Goal: Task Accomplishment & Management: Manage account settings

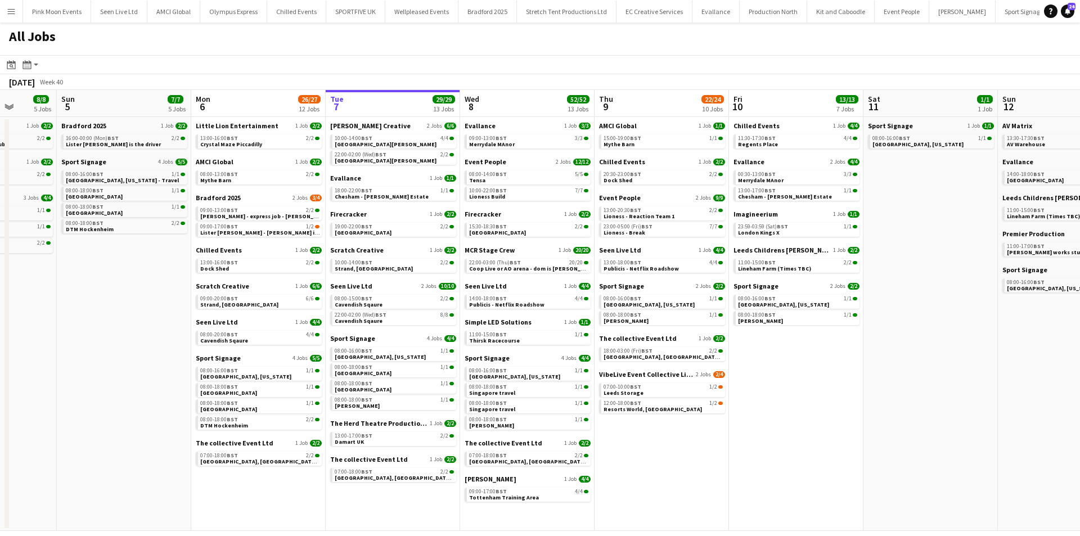
scroll to position [0, 332]
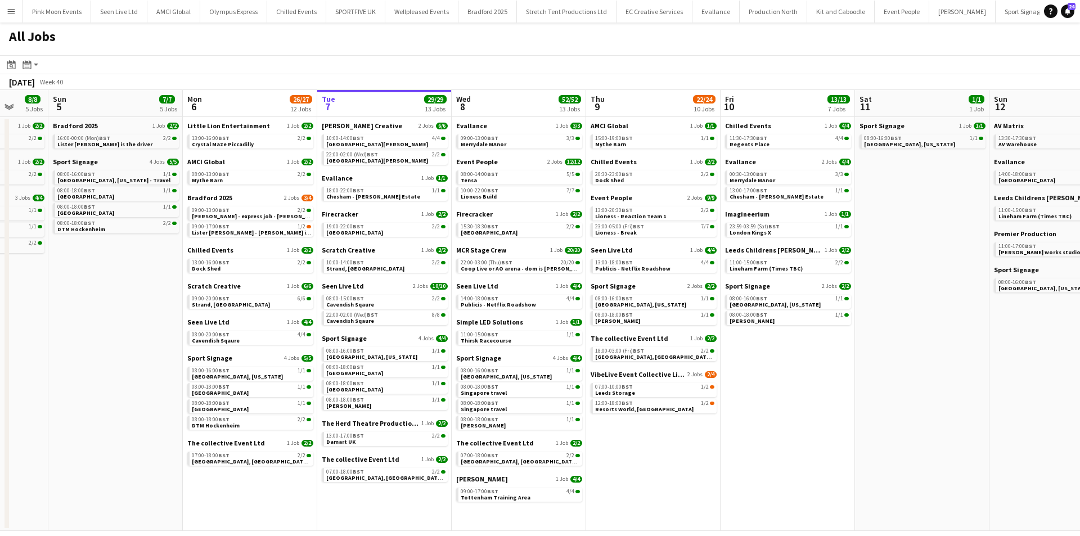
drag, startPoint x: 539, startPoint y: 411, endPoint x: 666, endPoint y: 426, distance: 128.0
click at [667, 426] on app-calendar-viewport "Thu 2 14/14 5 Jobs Fri 3 16/16 8 Jobs Sat 4 8/8 5 Jobs Sun 5 7/7 5 Jobs Mon 6 2…" at bounding box center [540, 310] width 1080 height 441
click at [491, 502] on div "Wasserman 1 Job 4/4 09:00-17:00 BST 4/4 Tottenham Training Area" at bounding box center [518, 489] width 126 height 29
click at [492, 499] on span "Tottenham Training Area" at bounding box center [495, 497] width 70 height 7
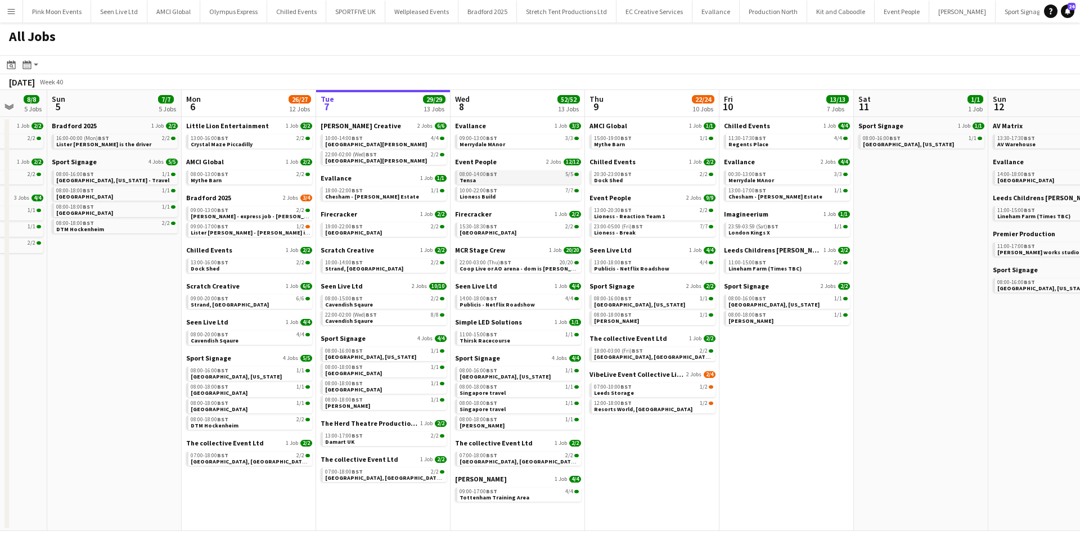
click at [515, 184] on app-brief-job-card "08:00-14:00 BST 5/5 Tensa" at bounding box center [518, 177] width 126 height 14
click at [510, 178] on link "08:00-14:00 BST 5/5 Tensa" at bounding box center [519, 176] width 119 height 13
click at [515, 494] on span "Tottenham Training Area" at bounding box center [495, 497] width 70 height 7
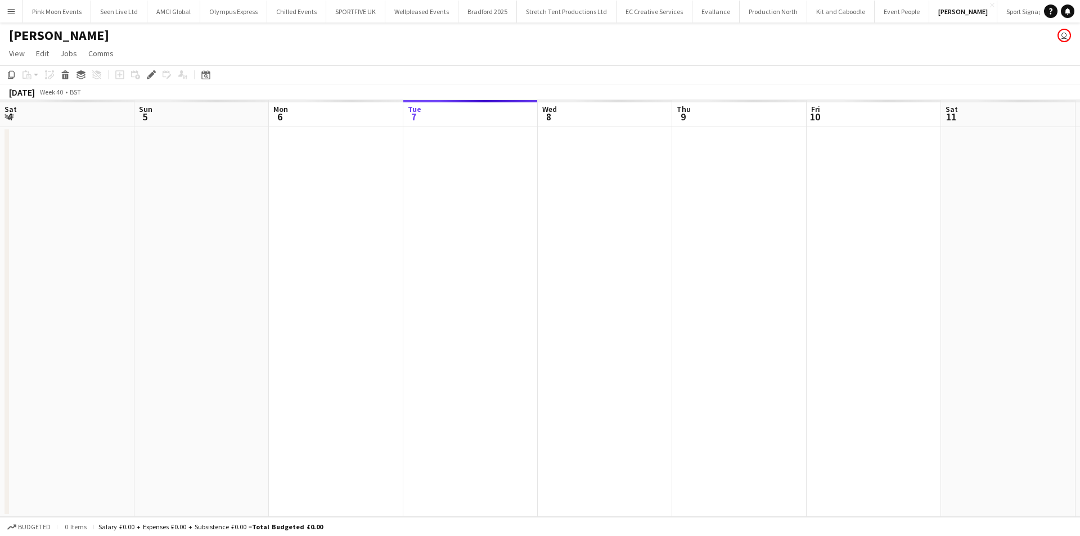
scroll to position [0, 387]
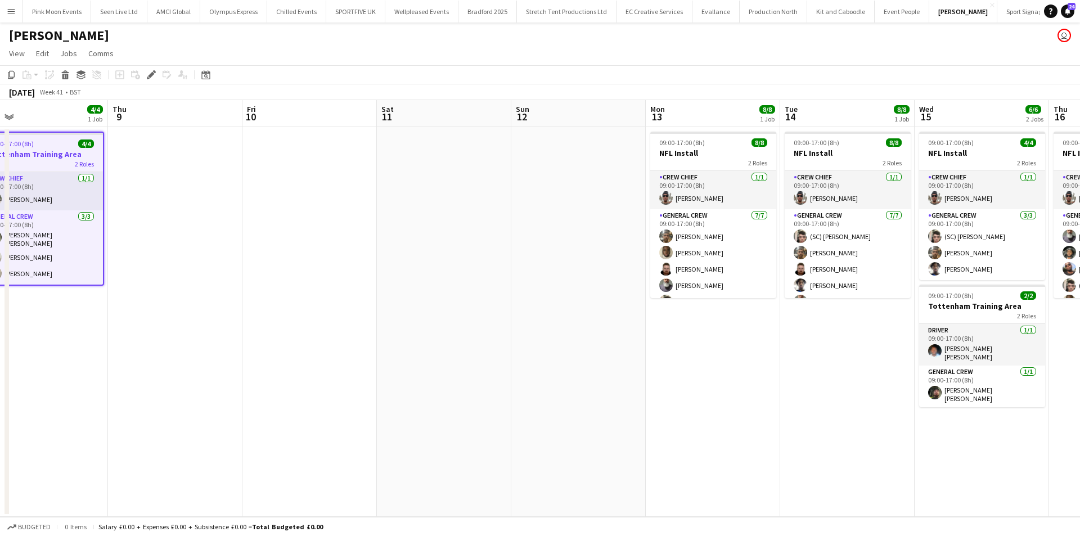
drag, startPoint x: 540, startPoint y: 327, endPoint x: 295, endPoint y: 318, distance: 244.8
click at [295, 318] on app-calendar-viewport "Mon 6 Tue 7 Wed 8 4/4 1 Job Thu 9 Fri 10 Sat 11 Sun 12 Mon 13 8/8 1 Job Tue 14 …" at bounding box center [540, 308] width 1080 height 417
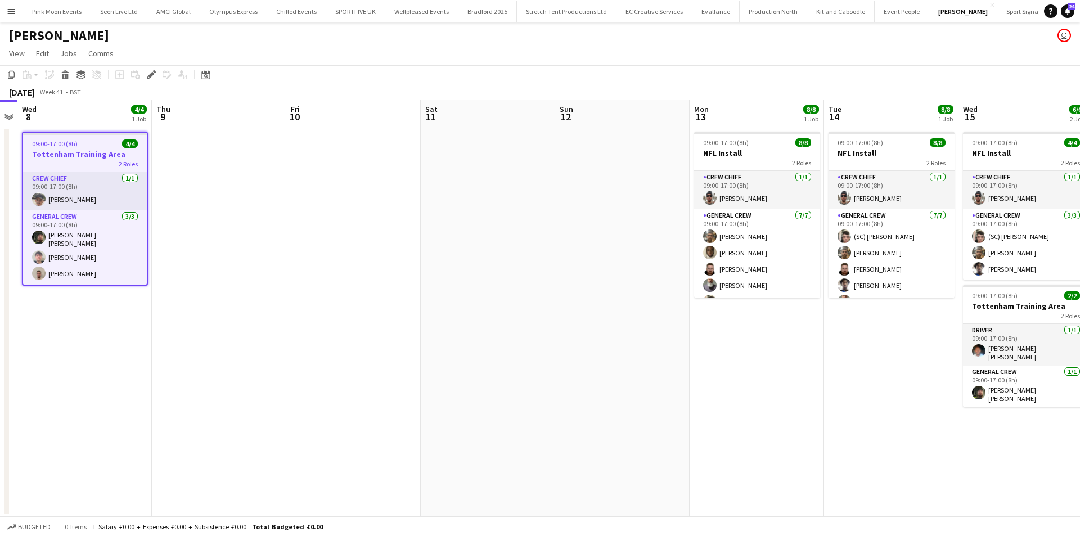
scroll to position [0, 531]
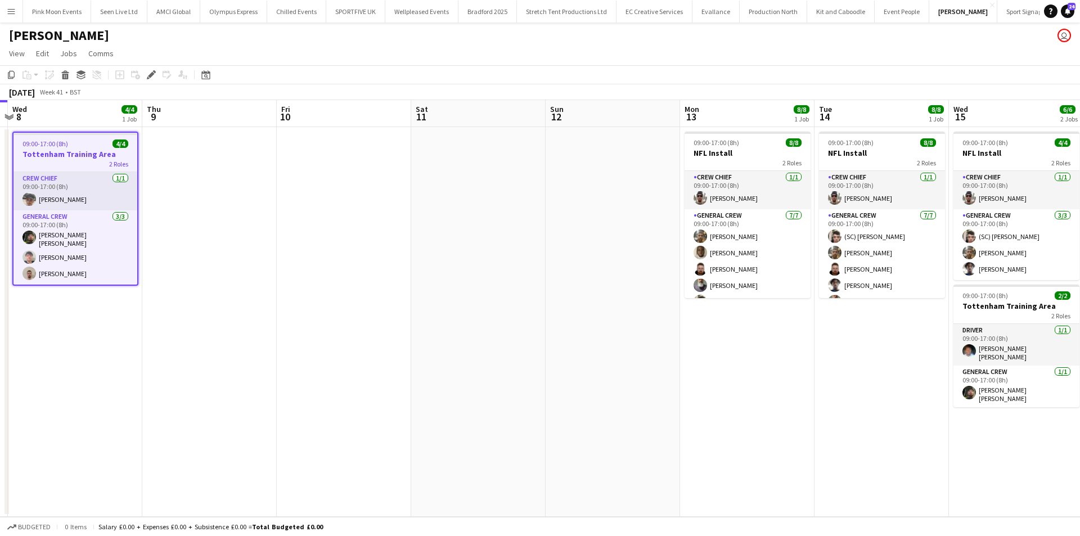
drag, startPoint x: 295, startPoint y: 318, endPoint x: 328, endPoint y: 336, distance: 37.8
click at [328, 336] on app-calendar-viewport "Sat 4 Sun 5 Mon 6 Tue 7 Wed 8 4/4 1 Job Thu 9 Fri 10 Sat 11 Sun 12 Mon 13 8/8 1…" at bounding box center [540, 308] width 1080 height 417
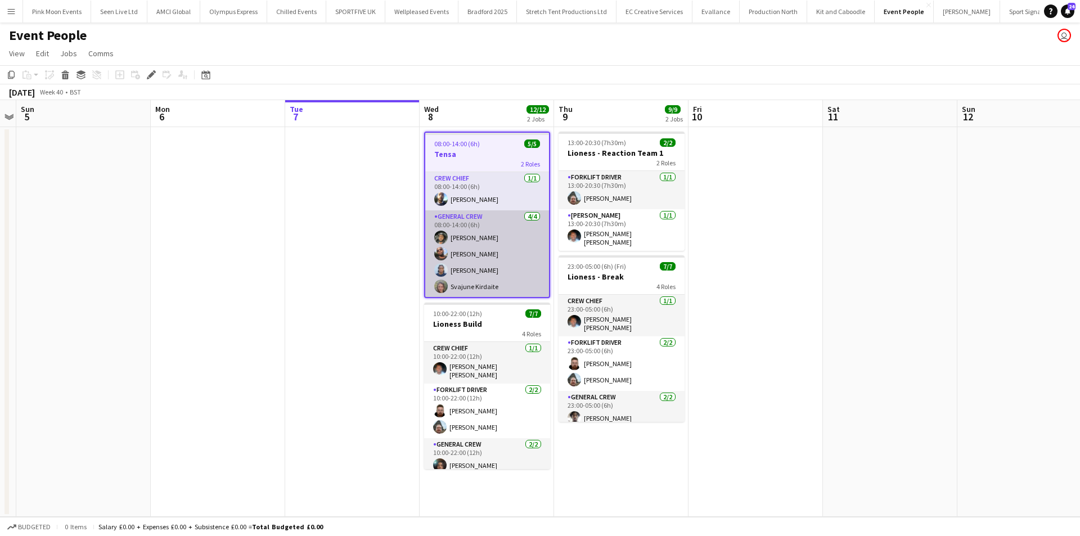
click at [492, 278] on app-card-role "General Crew 4/4 08:00-14:00 (6h) Kairo Solomon David Ryan Chai Blackman Svajun…" at bounding box center [487, 253] width 124 height 87
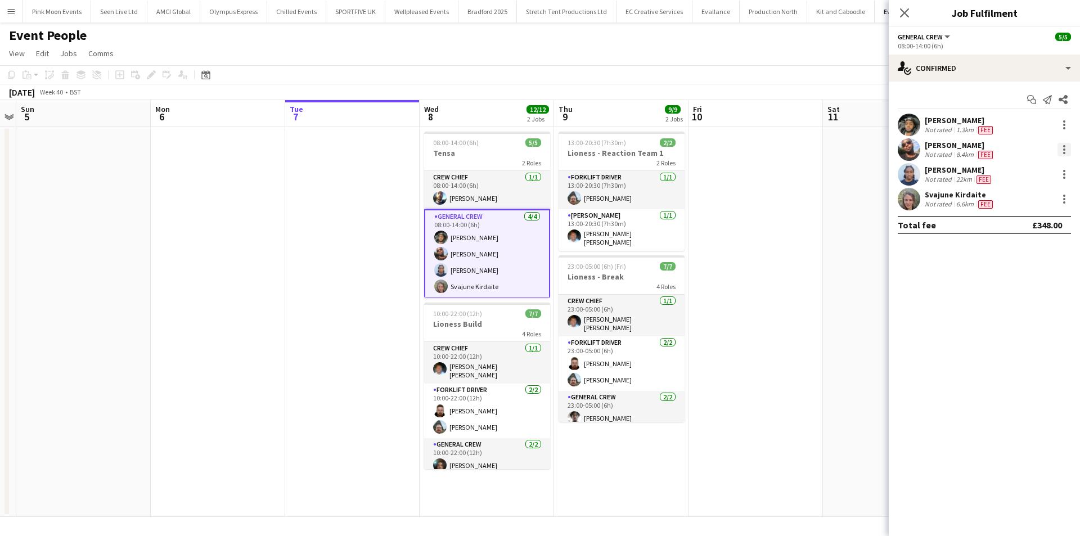
click at [1059, 146] on div at bounding box center [1063, 149] width 13 height 13
click at [1015, 287] on button "Remove" at bounding box center [1027, 278] width 88 height 27
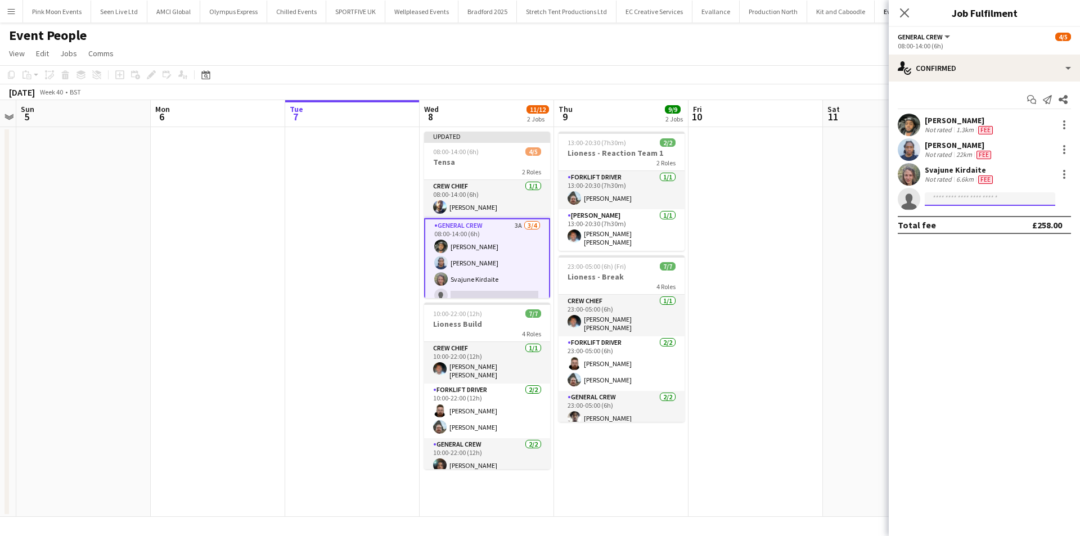
click at [981, 199] on input at bounding box center [990, 198] width 130 height 13
type input "****"
click at [979, 217] on span "Shaquille Kwabua" at bounding box center [966, 215] width 65 height 10
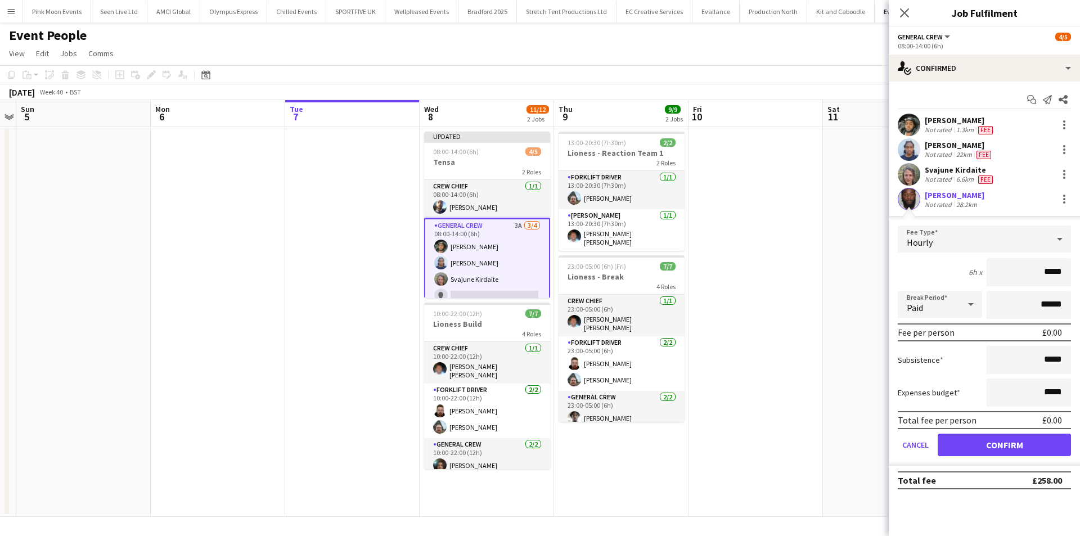
drag, startPoint x: 1017, startPoint y: 266, endPoint x: 1079, endPoint y: 272, distance: 62.7
click at [1079, 272] on form "Fee Type Hourly 6h x ***** Break Period Paid ****** Fee per person £0.00 Subsis…" at bounding box center [984, 346] width 191 height 240
drag, startPoint x: 1024, startPoint y: 258, endPoint x: 1079, endPoint y: 271, distance: 56.6
click at [1079, 271] on form "Fee Type Hourly 6h x *** Break Period Paid ****** Fee per person £84.00 Subsist…" at bounding box center [984, 346] width 191 height 240
type input "***"
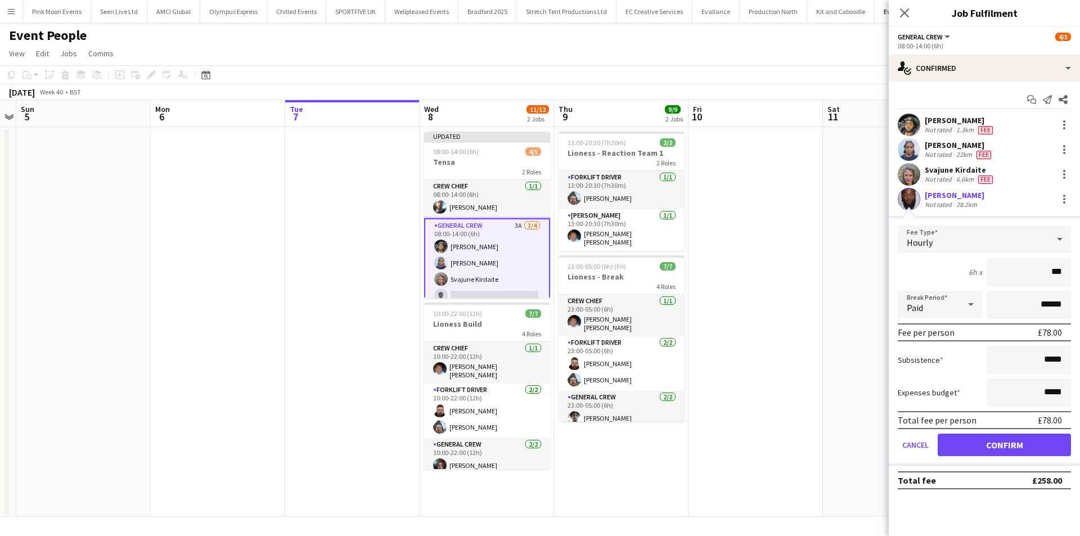
click at [973, 433] on form "Fee Type Hourly 6h x *** Break Period Paid ****** Fee per person £78.00 Subsist…" at bounding box center [984, 346] width 191 height 240
click at [969, 437] on button "Confirm" at bounding box center [1004, 445] width 133 height 22
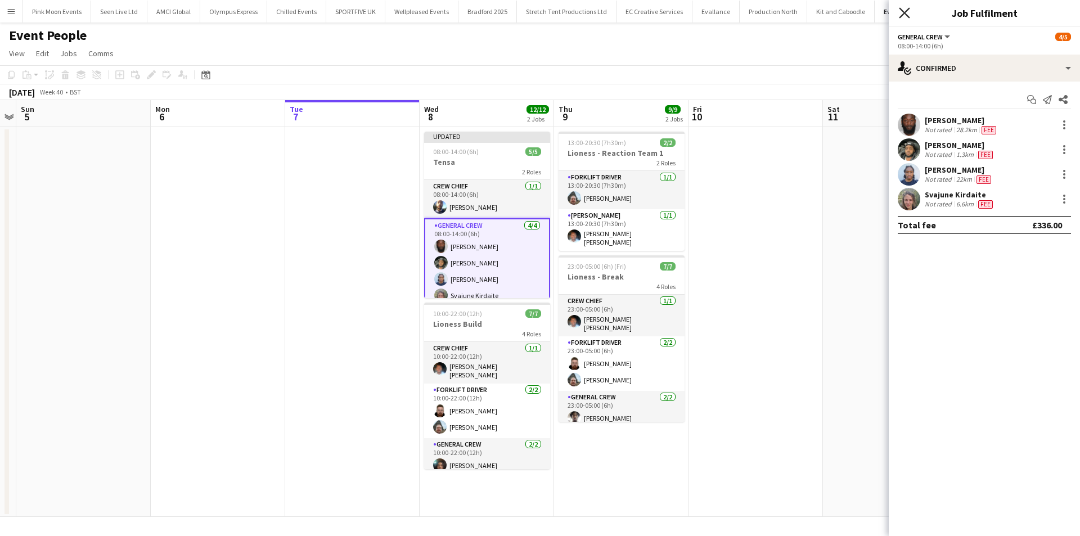
click at [908, 15] on icon "Close pop-in" at bounding box center [904, 12] width 11 height 11
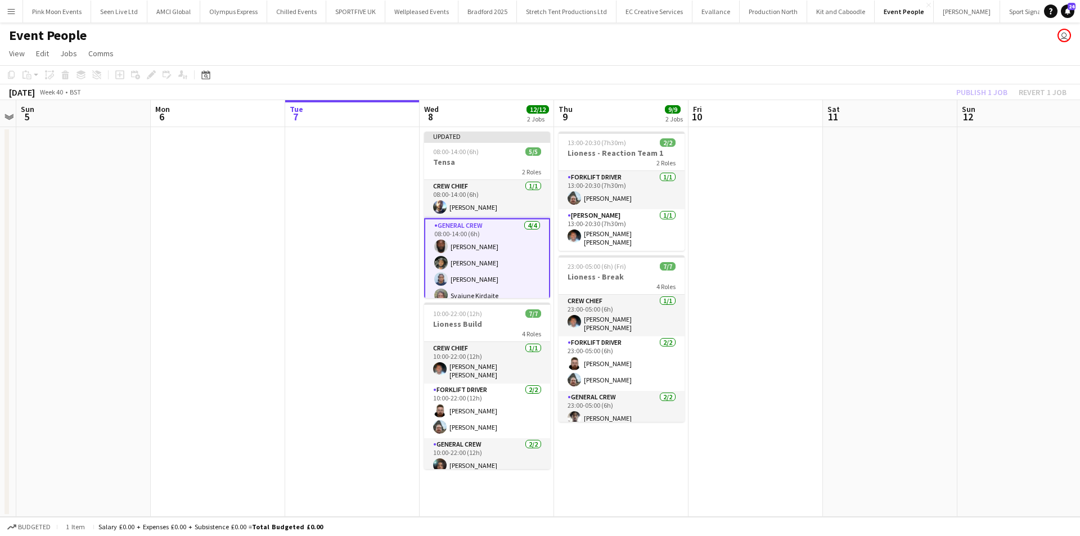
click at [989, 93] on div "Publish 1 job Revert 1 job" at bounding box center [1011, 92] width 137 height 15
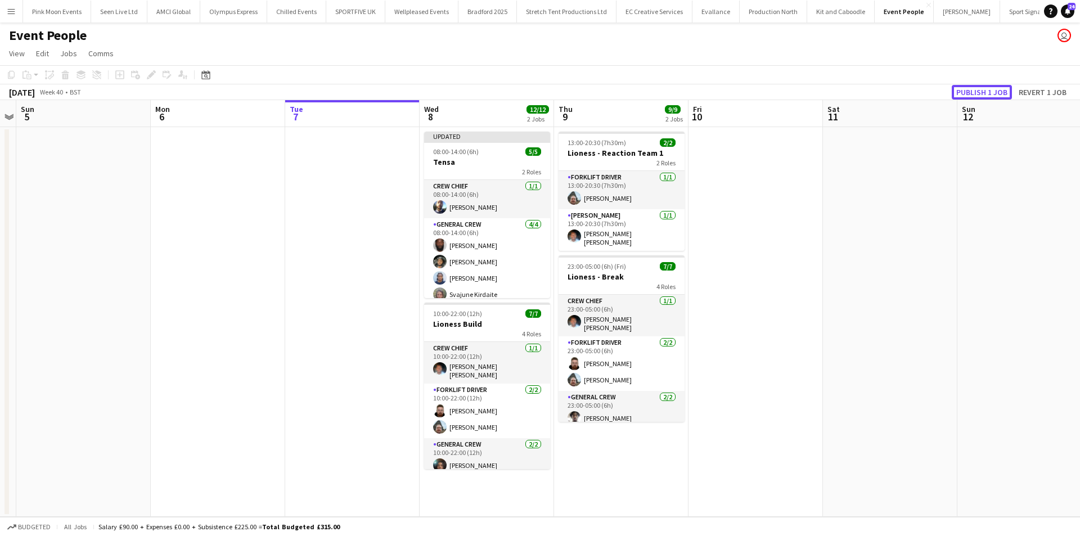
click at [989, 93] on button "Publish 1 job" at bounding box center [982, 92] width 60 height 15
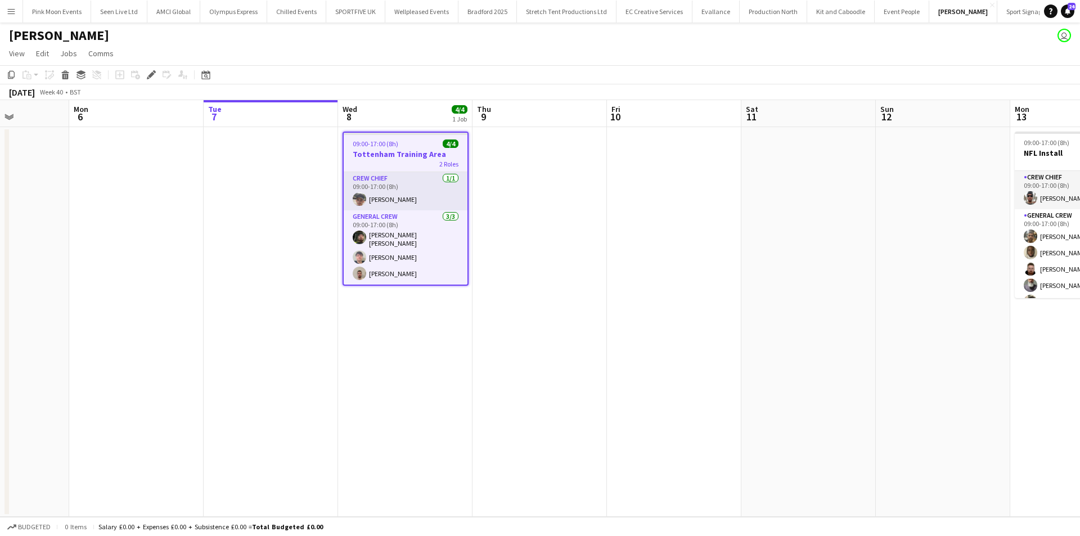
scroll to position [0, 570]
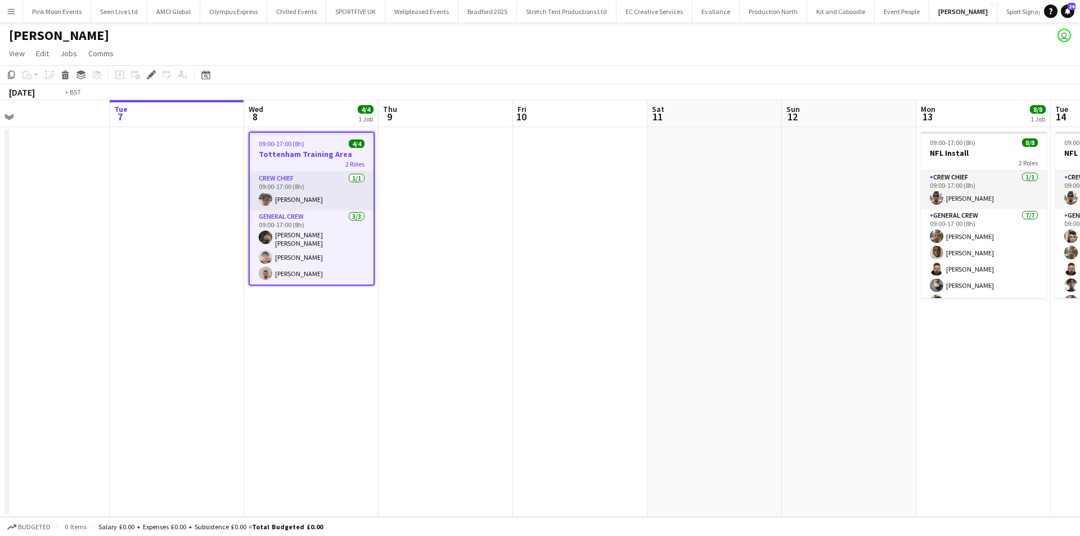
drag, startPoint x: 553, startPoint y: 379, endPoint x: 411, endPoint y: 386, distance: 142.5
click at [418, 386] on app-calendar-viewport "Thu 2 Fri 3 Sat 4 Sun 5 Mon 6 Tue 7 Wed 8 4/4 1 Job Thu 9 Fri 10 Sat 11 Sun 12 …" at bounding box center [540, 308] width 1080 height 417
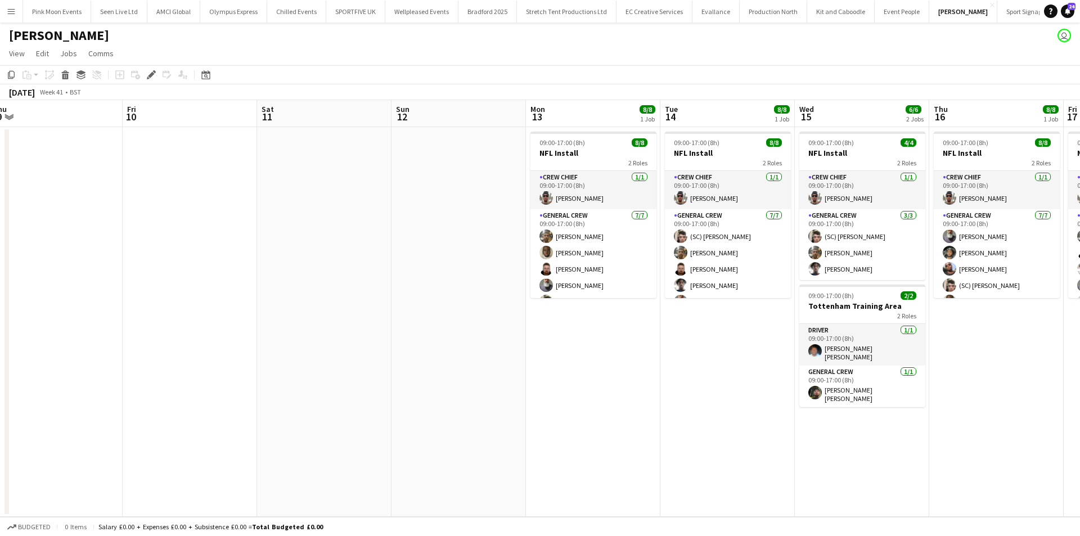
scroll to position [0, 463]
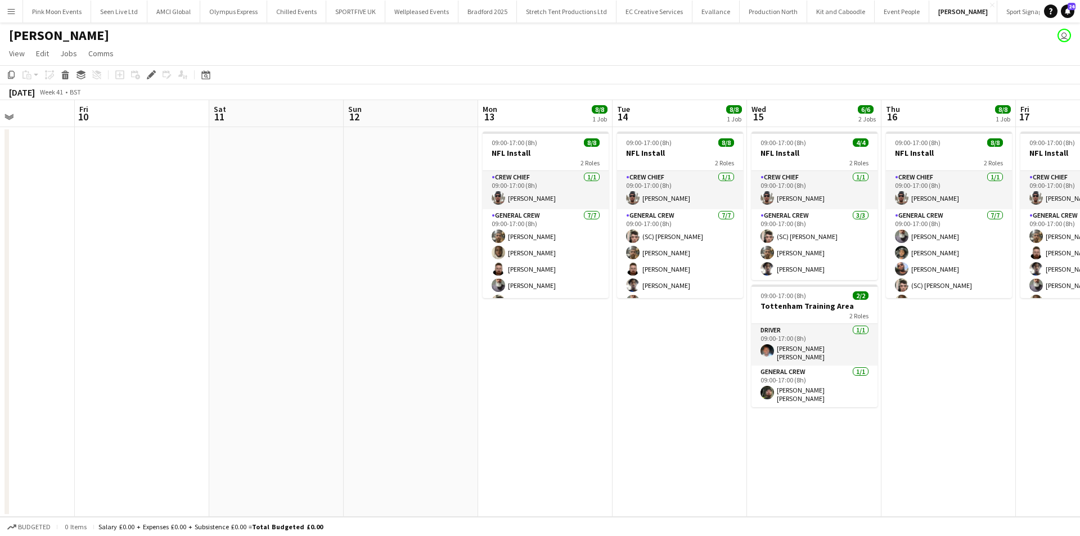
drag, startPoint x: 130, startPoint y: 454, endPoint x: 54, endPoint y: 457, distance: 76.0
click at [54, 457] on app-calendar-viewport "Mon 6 Tue 7 Wed 8 4/4 1 Job Thu 9 Fri 10 Sat 11 Sun 12 Mon 13 8/8 1 Job Tue 14 …" at bounding box center [540, 308] width 1080 height 417
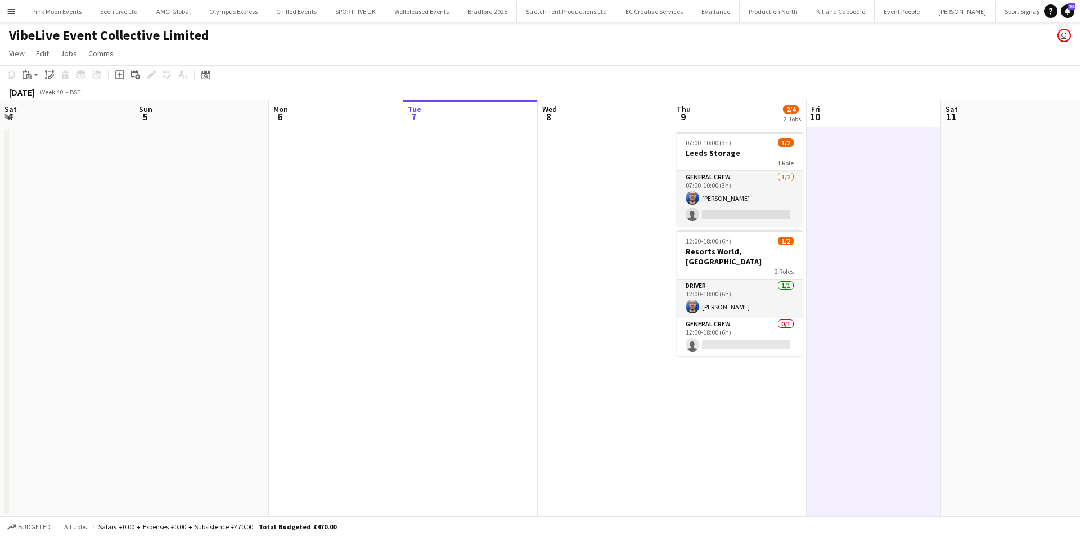
scroll to position [0, 268]
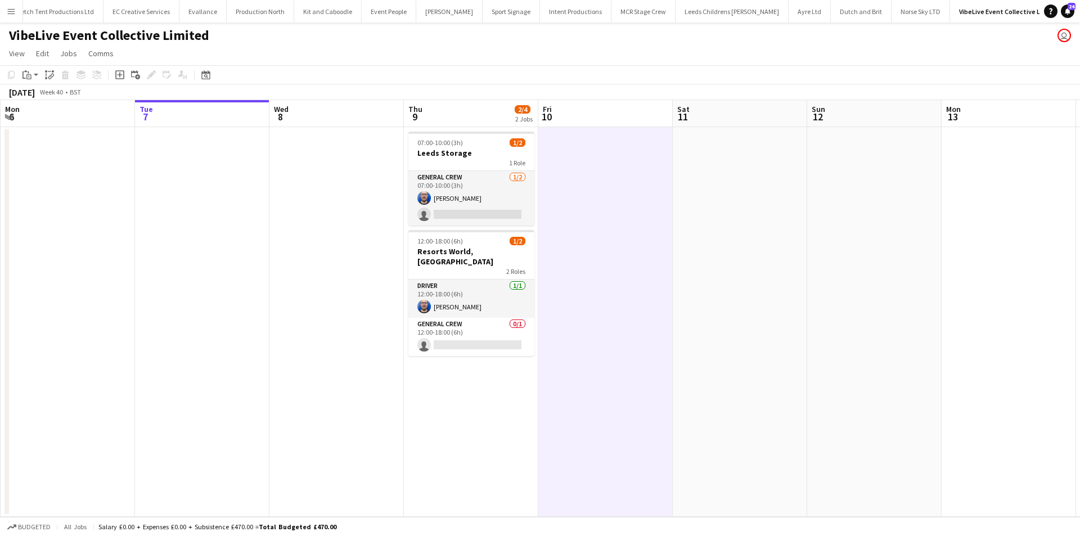
click at [9, 10] on app-icon "Menu" at bounding box center [11, 11] width 9 height 9
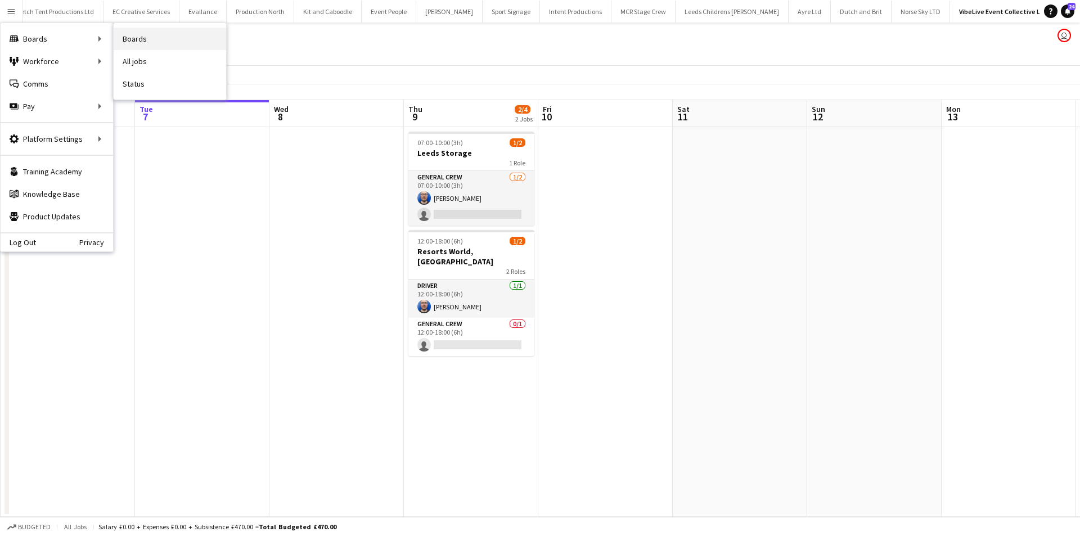
click at [163, 37] on link "Boards" at bounding box center [170, 39] width 112 height 22
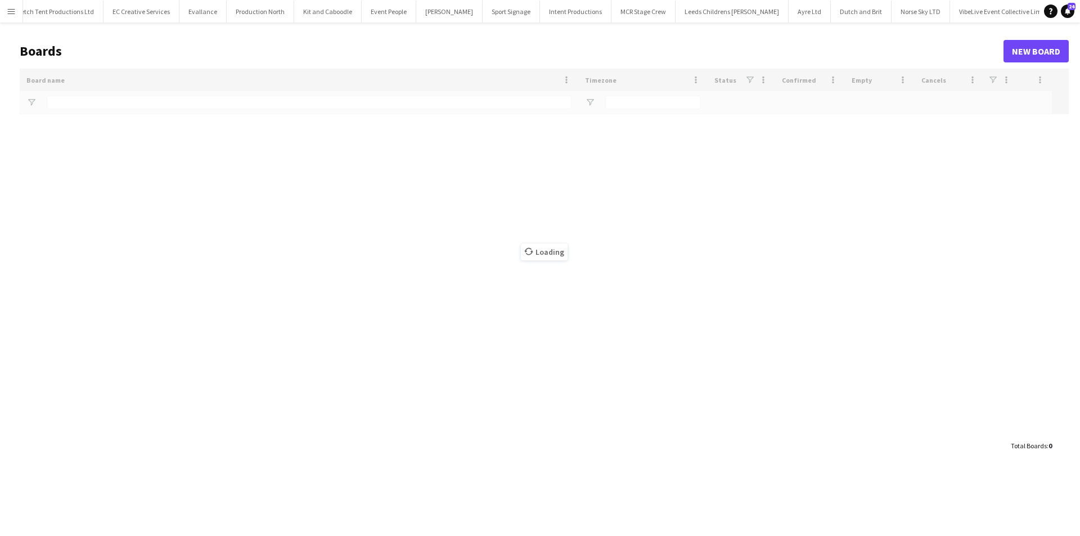
type input "****"
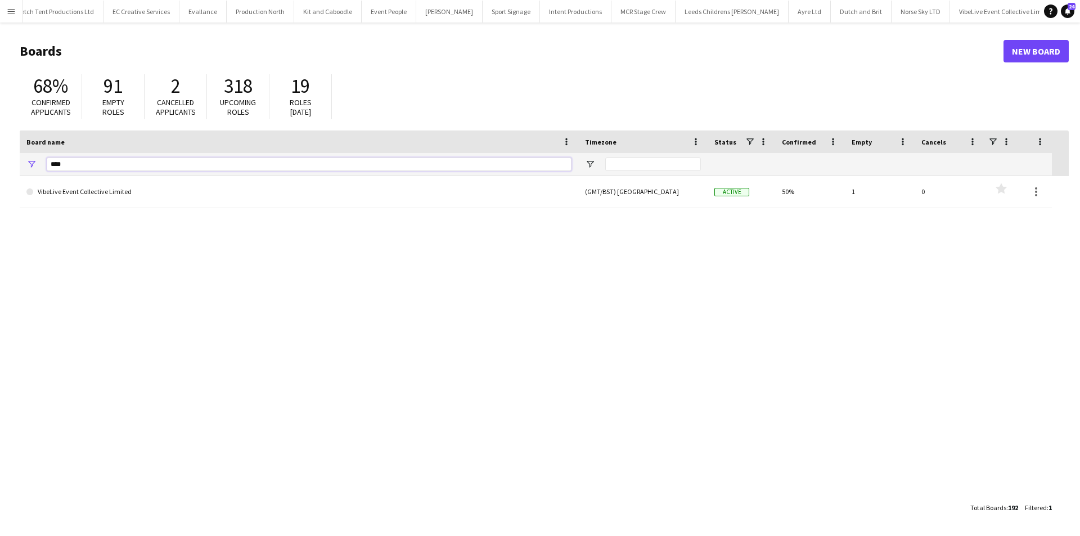
drag, startPoint x: 161, startPoint y: 170, endPoint x: 11, endPoint y: 170, distance: 149.6
click at [11, 170] on main "Boards New Board 68% Confirmed applicants 91 Empty roles 2 Cancelled applicants…" at bounding box center [540, 278] width 1080 height 513
click at [1002, 57] on h1 "Boards" at bounding box center [512, 51] width 984 height 17
click at [1056, 44] on link "New Board" at bounding box center [1035, 51] width 65 height 22
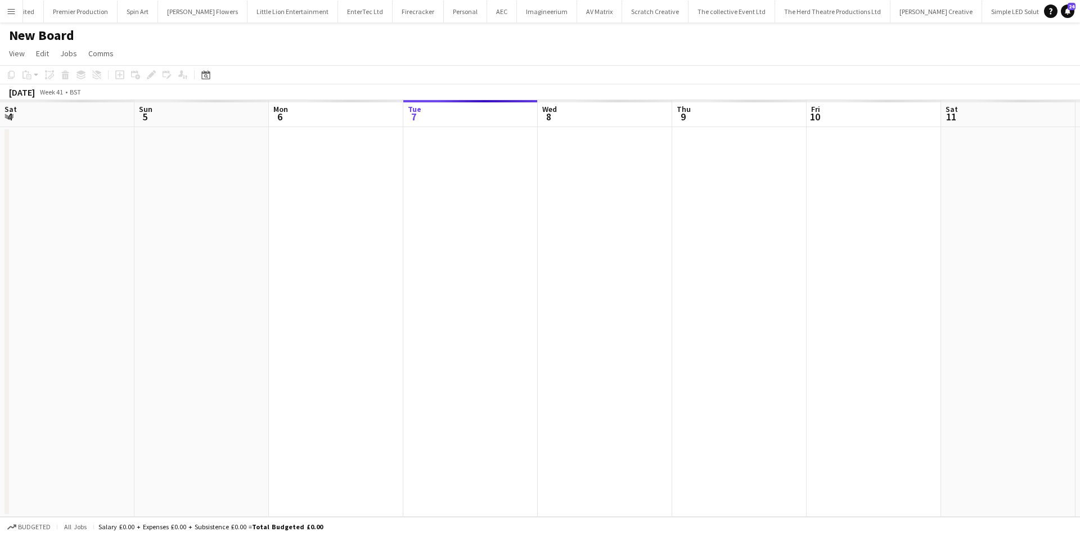
scroll to position [0, 269]
click at [35, 37] on h1 "New Board" at bounding box center [41, 35] width 65 height 17
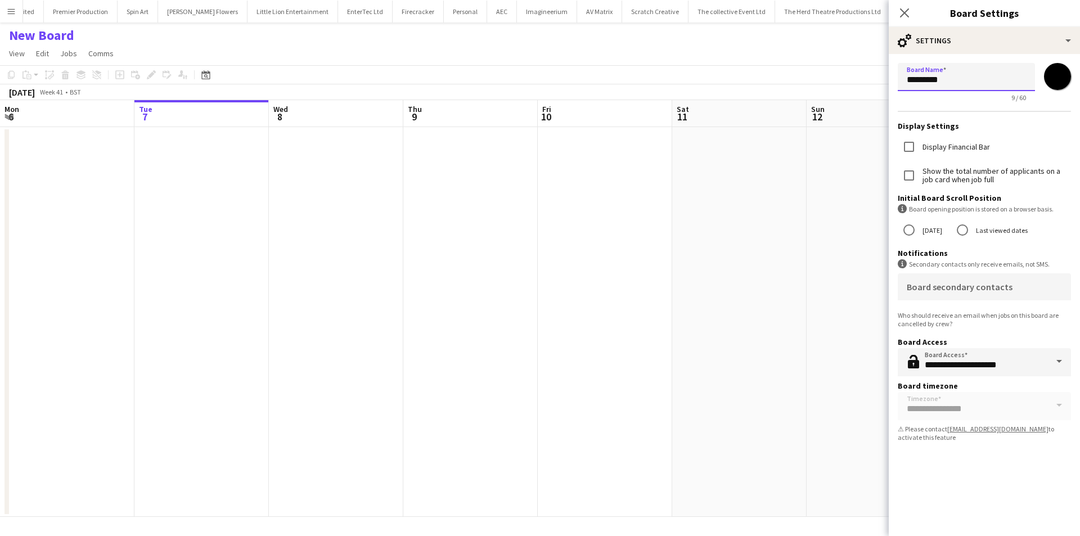
drag, startPoint x: 965, startPoint y: 85, endPoint x: 845, endPoint y: 87, distance: 120.4
click at [844, 87] on body "Menu Boards Boards Boards All jobs Status Workforce Workforce My Workforce Recr…" at bounding box center [540, 268] width 1080 height 536
type input "**********"
click at [907, 11] on icon "Close pop-in" at bounding box center [904, 12] width 11 height 11
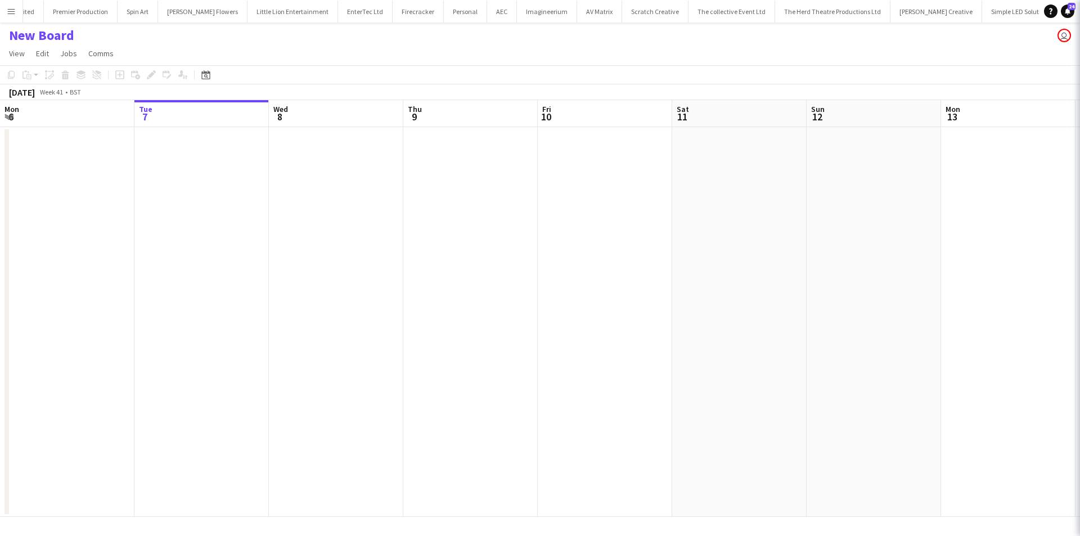
scroll to position [0, 1551]
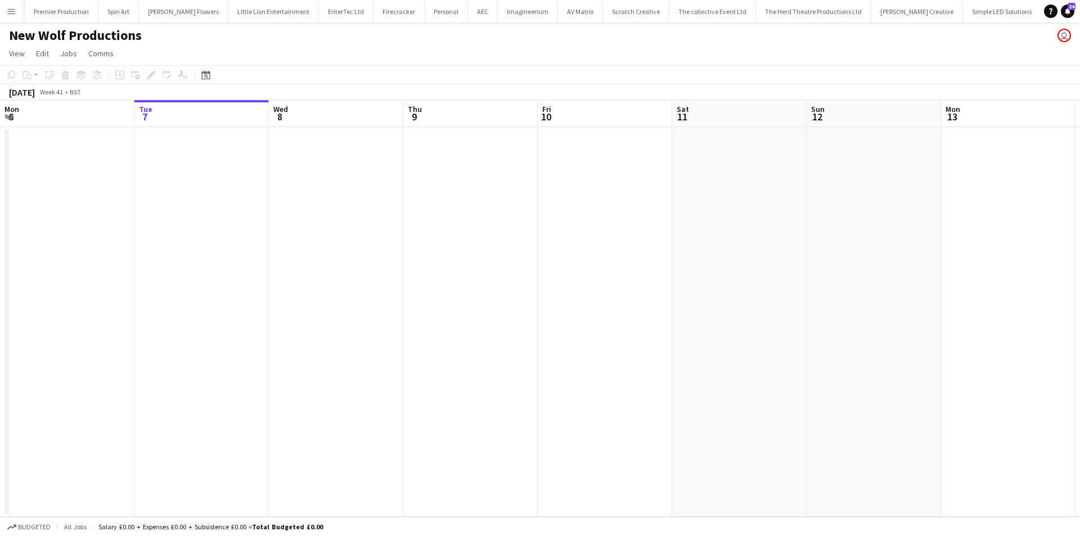
click at [696, 205] on app-date-cell at bounding box center [739, 322] width 134 height 390
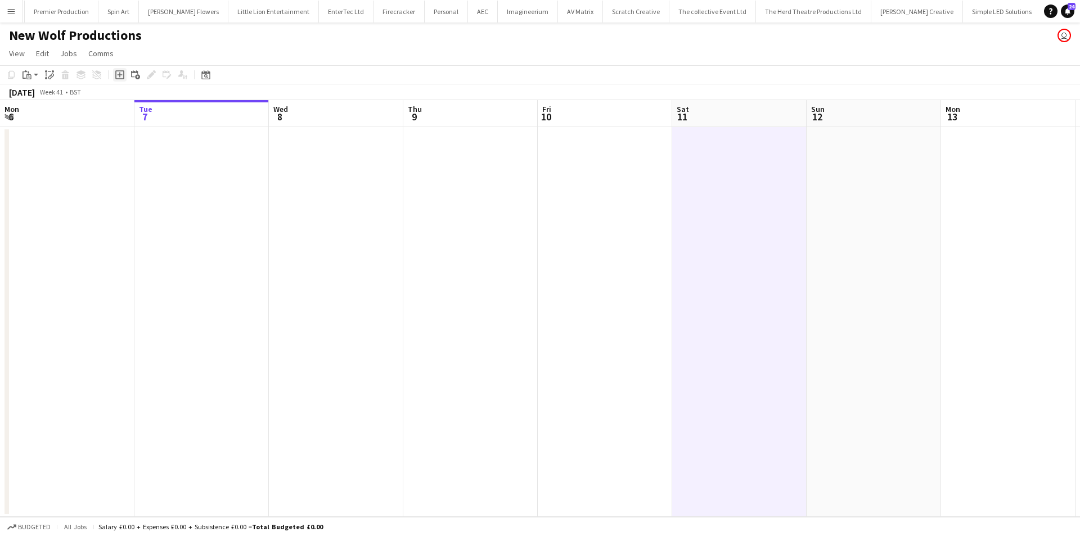
click at [123, 74] on icon "Add job" at bounding box center [119, 74] width 9 height 9
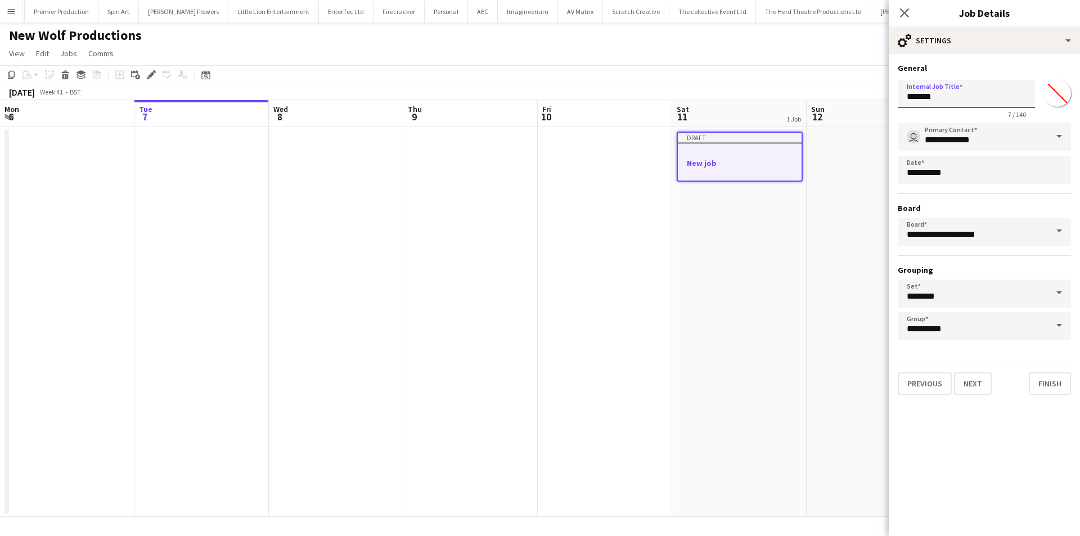
drag, startPoint x: 953, startPoint y: 97, endPoint x: 864, endPoint y: 107, distance: 89.4
click at [864, 107] on body "Menu Boards Boards Boards All jobs Status Workforce Workforce My Workforce Recr…" at bounding box center [540, 268] width 1080 height 536
type input "**********"
